Goal: Subscribe to service/newsletter

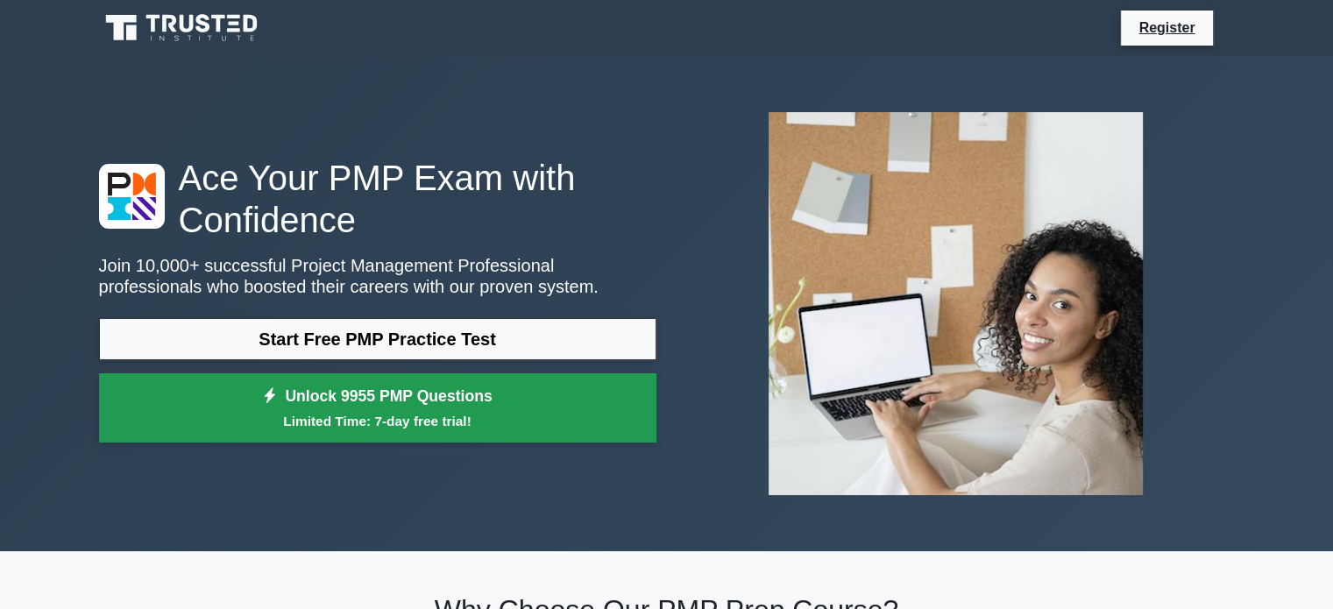
click at [387, 420] on small "Limited Time: 7-day free trial!" at bounding box center [378, 421] width 514 height 20
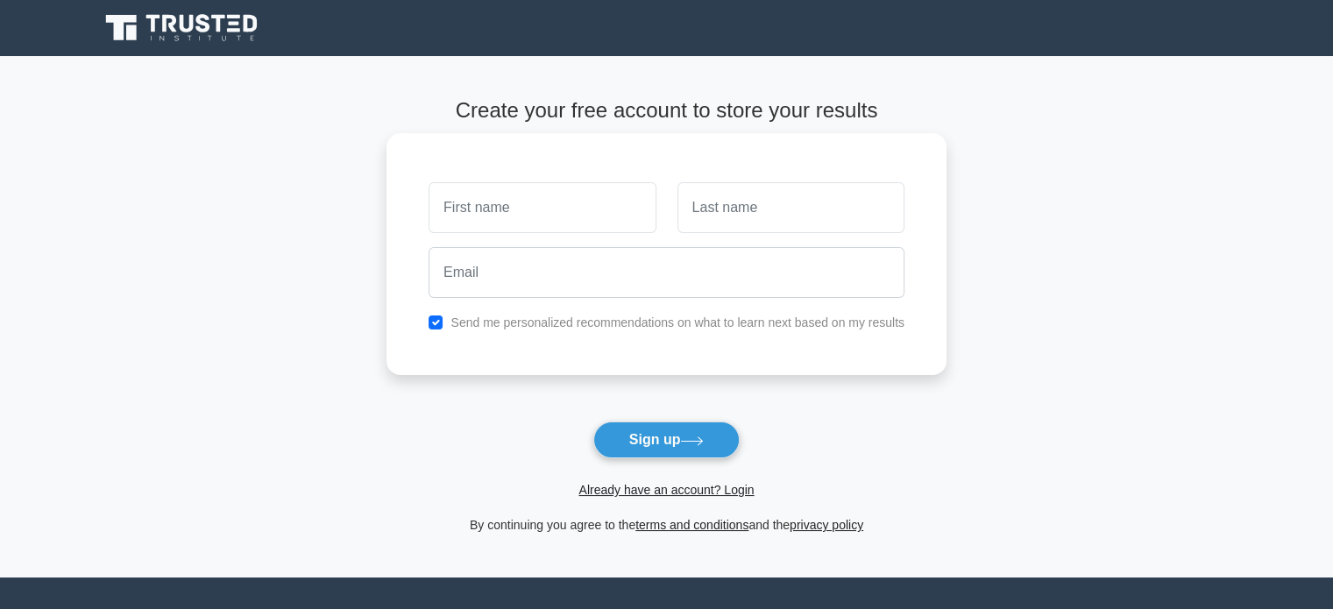
click at [509, 212] on input "text" at bounding box center [542, 207] width 227 height 51
type input "[PERSON_NAME]"
click at [748, 207] on input "text" at bounding box center [790, 207] width 227 height 51
type input "Kale"
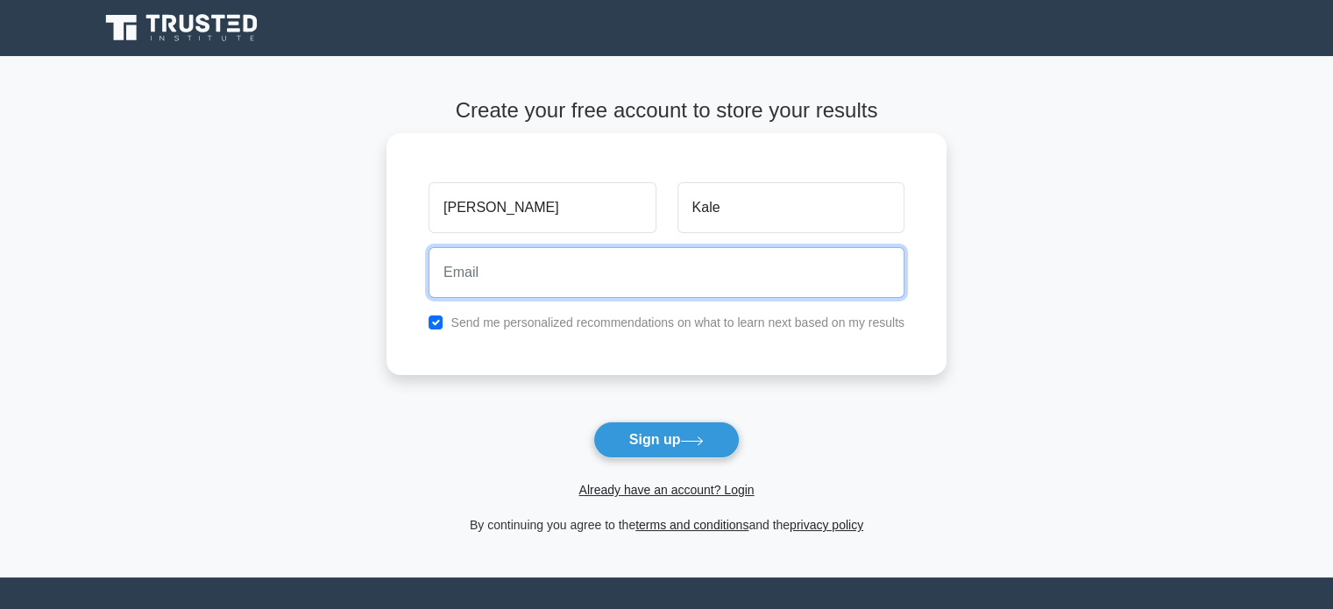
click at [723, 278] on input "email" at bounding box center [667, 272] width 476 height 51
type input "[PERSON_NAME][EMAIL_ADDRESS][DOMAIN_NAME]"
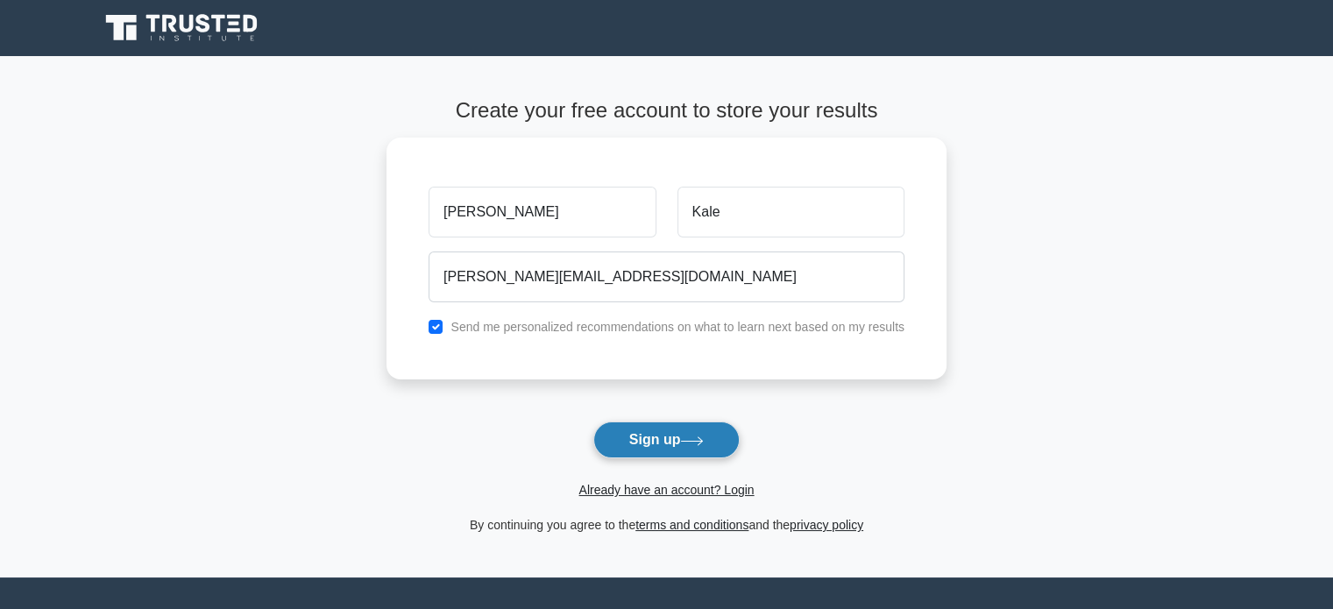
click at [655, 436] on button "Sign up" at bounding box center [666, 440] width 147 height 37
